Goal: Find specific page/section: Find specific page/section

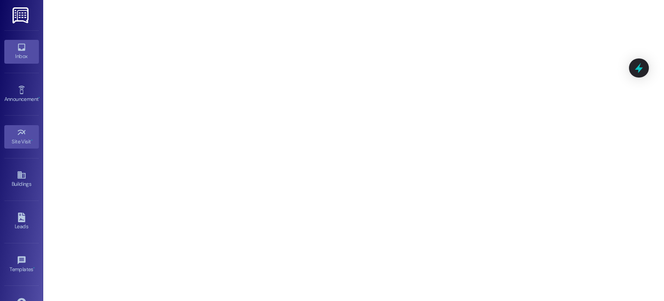
click at [18, 46] on icon at bounding box center [21, 47] width 7 height 7
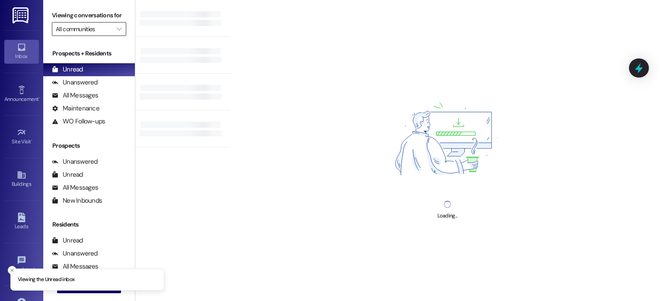
click at [77, 27] on input "All communities" at bounding box center [84, 29] width 57 height 14
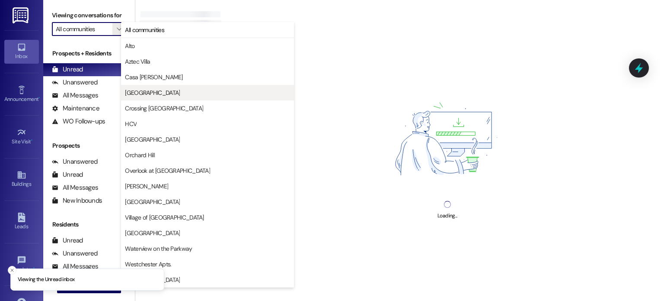
click at [147, 86] on button "[GEOGRAPHIC_DATA]" at bounding box center [207, 93] width 173 height 16
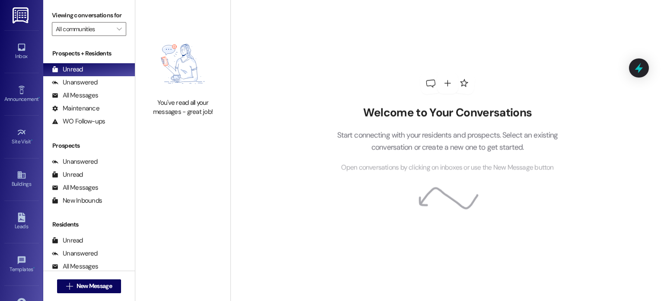
type input "[GEOGRAPHIC_DATA]"
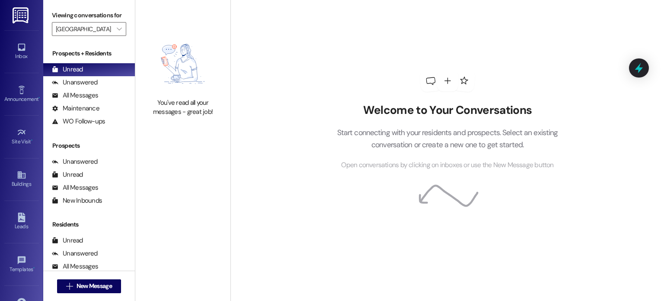
click at [21, 14] on img at bounding box center [22, 15] width 18 height 16
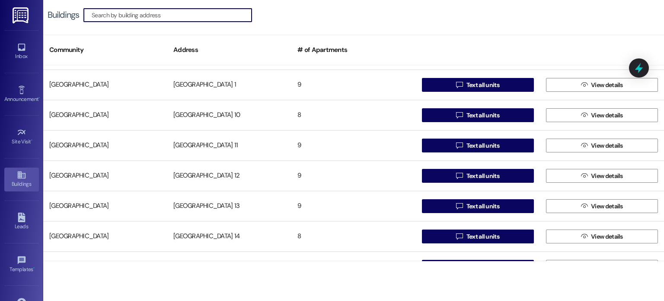
scroll to position [130, 0]
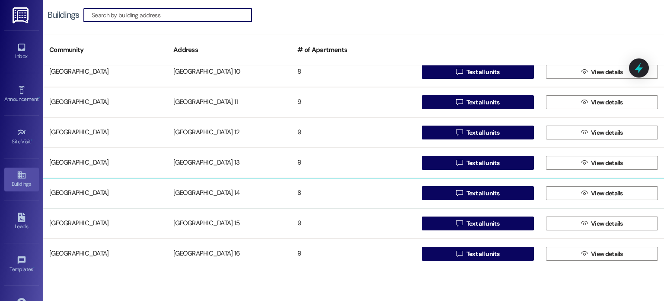
click at [205, 190] on div "[GEOGRAPHIC_DATA] 14" at bounding box center [229, 192] width 124 height 17
